Goal: Check status: Check status

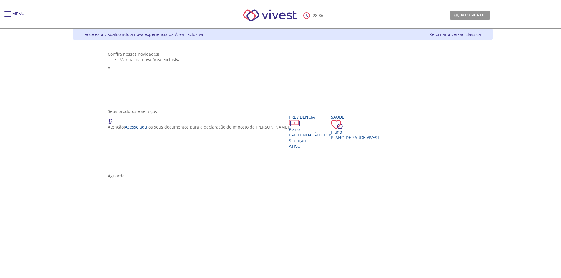
click at [10, 17] on div "Main header" at bounding box center [7, 17] width 6 height 12
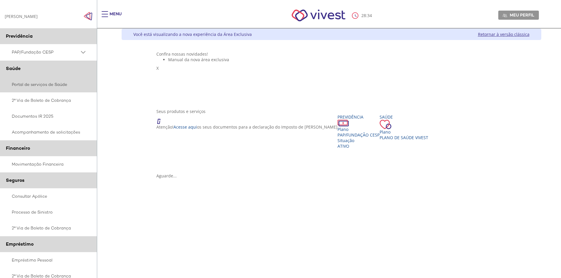
click at [55, 84] on link "Portal de serviços de Saúde" at bounding box center [48, 85] width 97 height 16
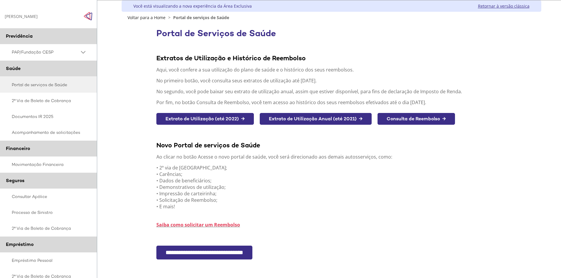
scroll to position [59, 0]
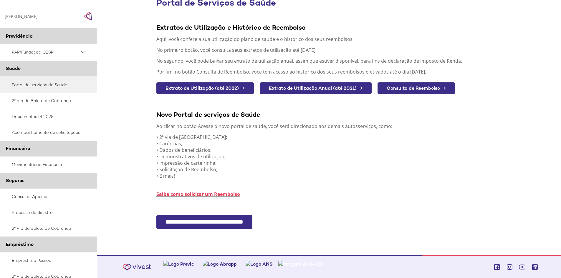
click at [414, 88] on link "Consulta de Reembolso →" at bounding box center [415, 88] width 77 height 12
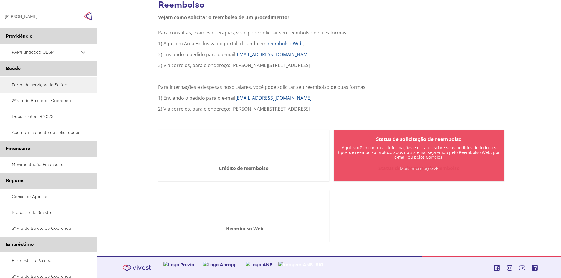
scroll to position [74, 0]
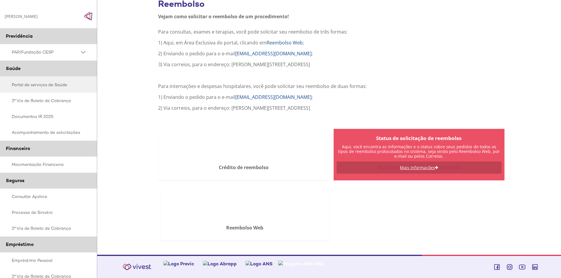
click at [418, 168] on link "Mais Informações" at bounding box center [418, 168] width 165 height 12
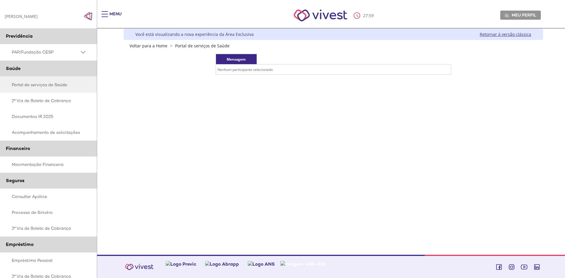
click at [243, 68] on td "Nenhum participante selecionado" at bounding box center [333, 69] width 235 height 10
click at [242, 69] on td "Nenhum participante selecionado" at bounding box center [333, 69] width 235 height 10
click at [495, 36] on link "Retornar à versão clássica" at bounding box center [505, 34] width 51 height 6
